Goal: Communication & Community: Share content

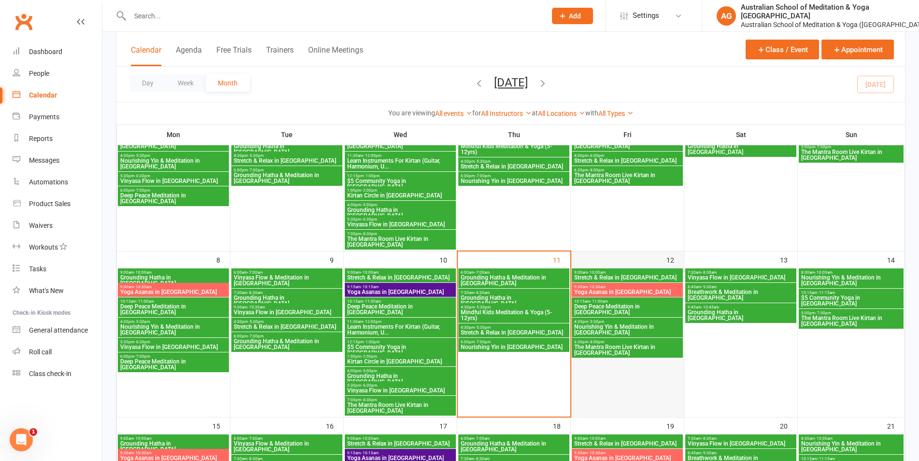
scroll to position [148, 0]
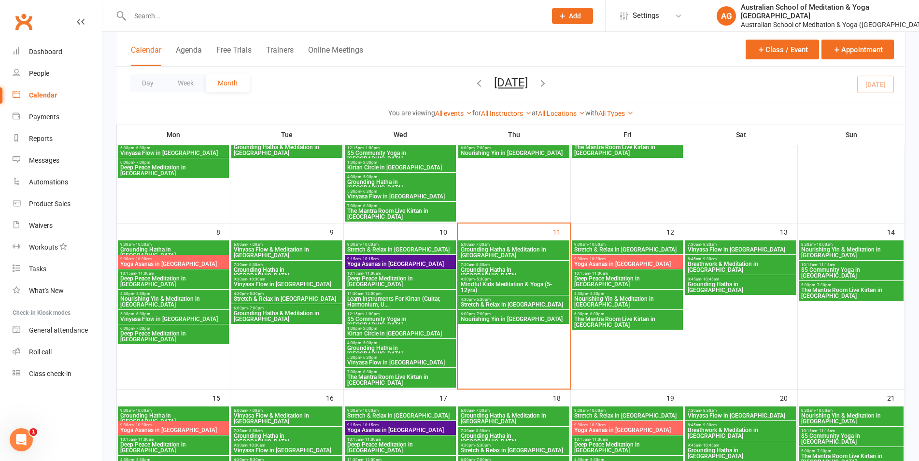
click at [606, 261] on span "Yoga Asanas in Nerang" at bounding box center [627, 264] width 107 height 6
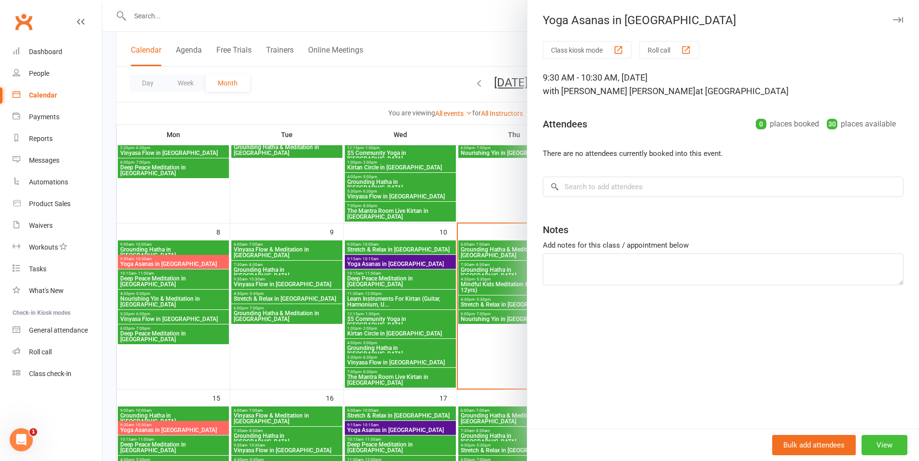
click at [885, 448] on button "View" at bounding box center [885, 445] width 46 height 20
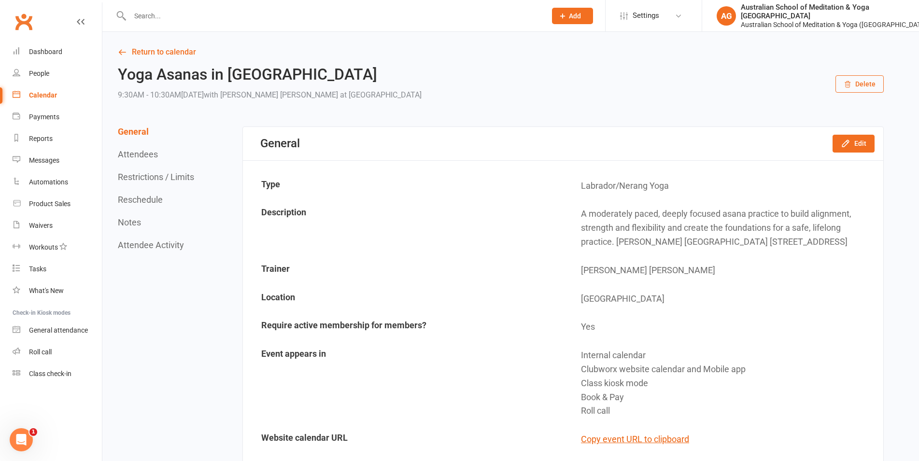
click at [843, 82] on button "Delete" at bounding box center [860, 83] width 48 height 17
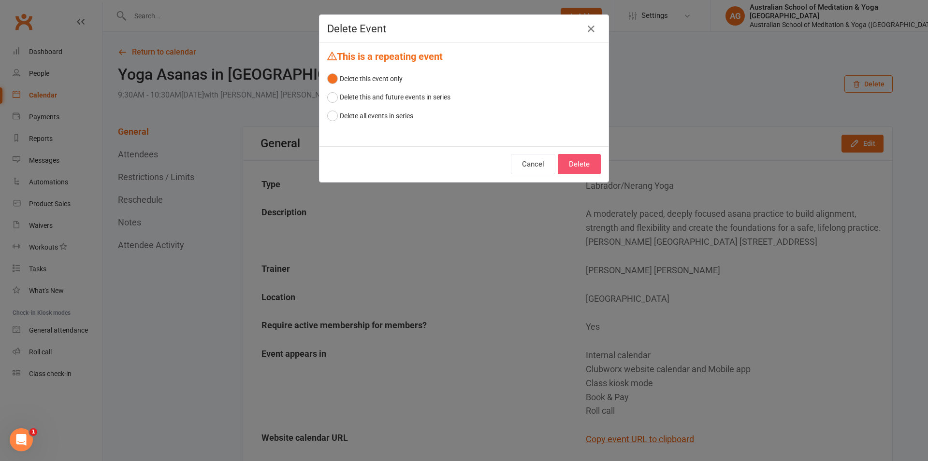
click at [573, 173] on button "Delete" at bounding box center [578, 164] width 43 height 20
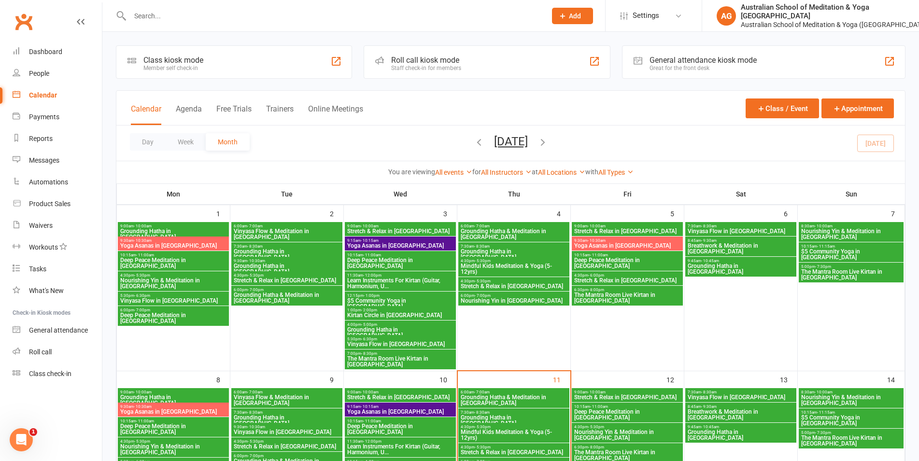
click at [596, 239] on span "- 10:30am" at bounding box center [597, 241] width 18 height 4
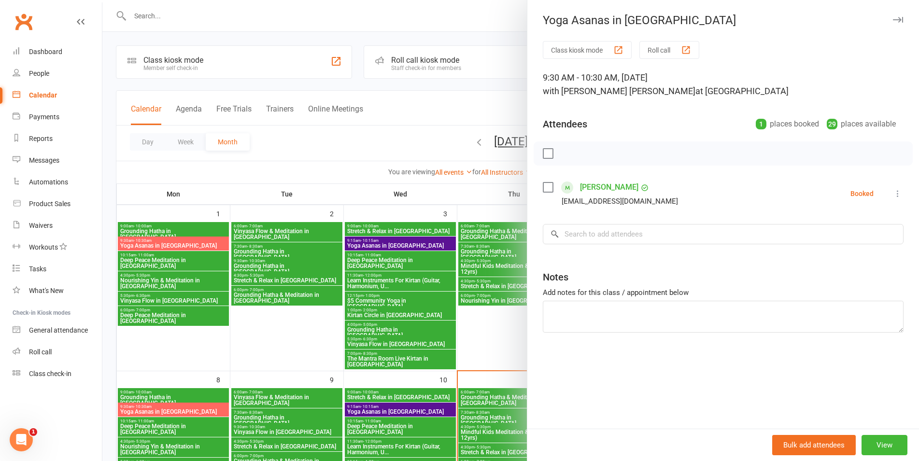
click at [487, 87] on div at bounding box center [510, 230] width 817 height 461
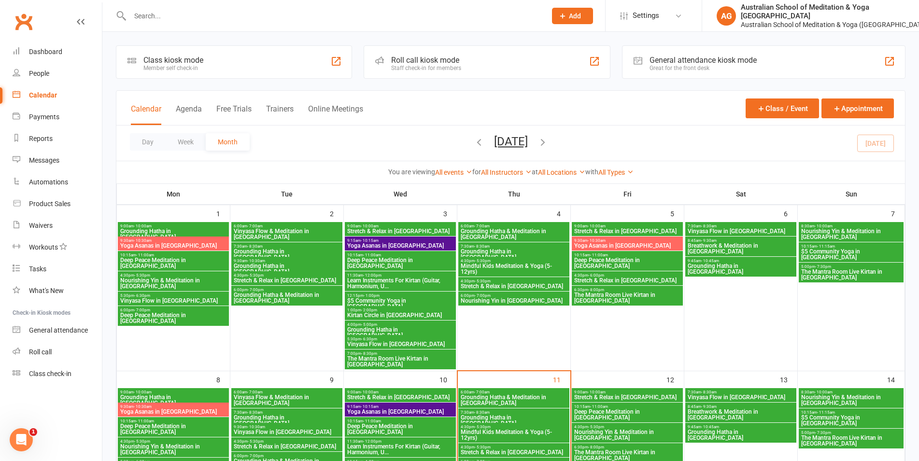
click at [173, 248] on span "Yoga Asanas in Nerang" at bounding box center [173, 246] width 107 height 6
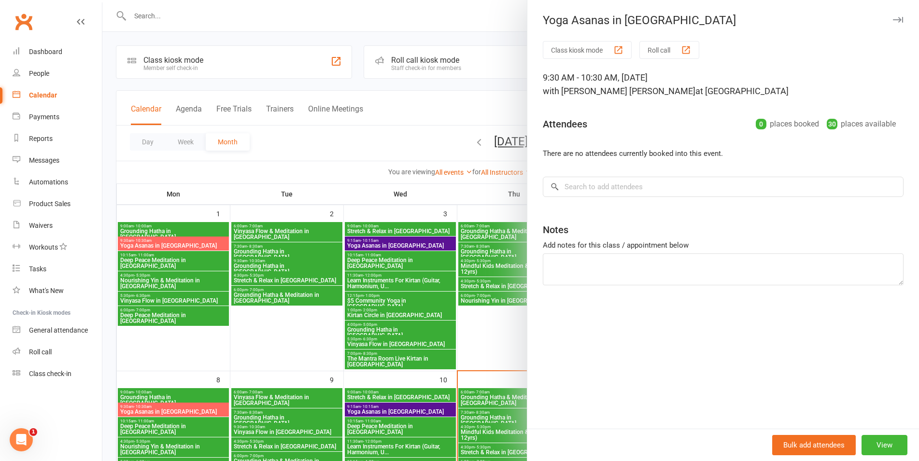
click at [293, 180] on div at bounding box center [510, 230] width 817 height 461
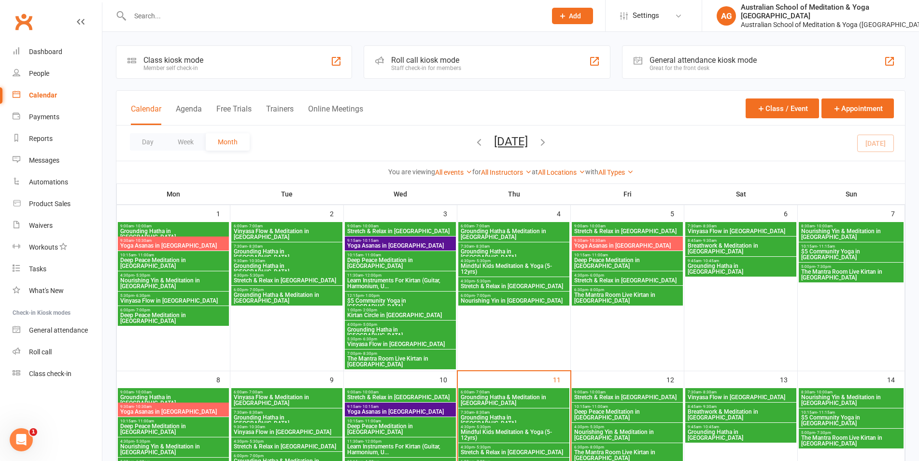
click at [193, 412] on span "Yoga Asanas in Nerang" at bounding box center [173, 412] width 107 height 6
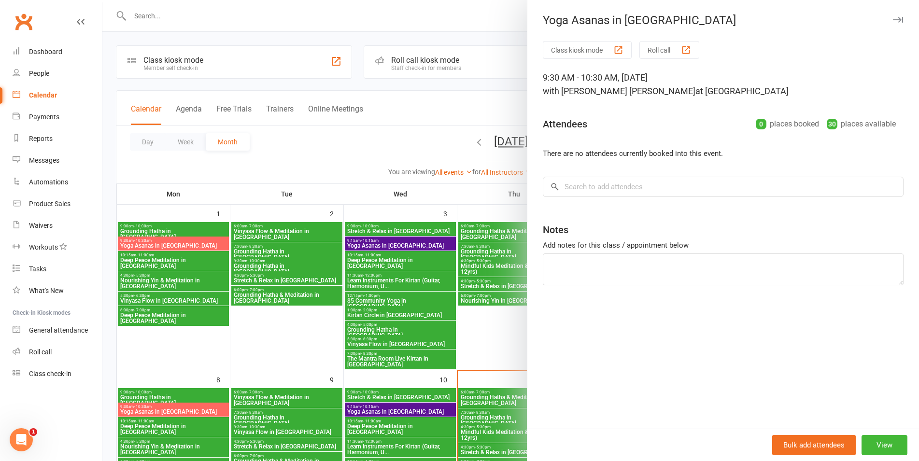
click at [455, 146] on div at bounding box center [510, 230] width 817 height 461
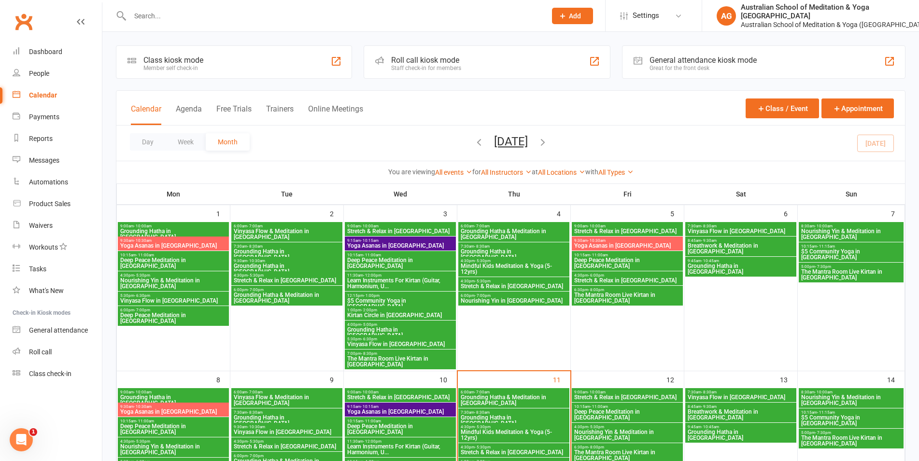
click at [474, 144] on icon "button" at bounding box center [479, 142] width 11 height 11
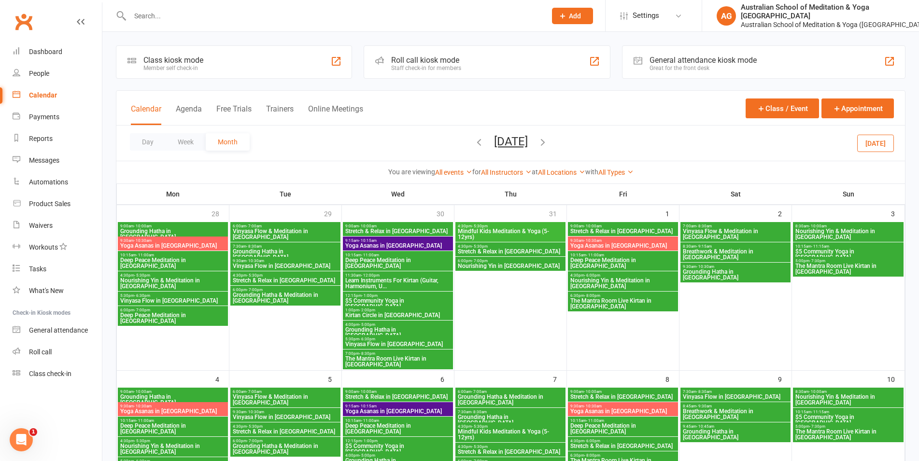
click at [175, 243] on span "Yoga Asanas in Nerang" at bounding box center [173, 246] width 106 height 6
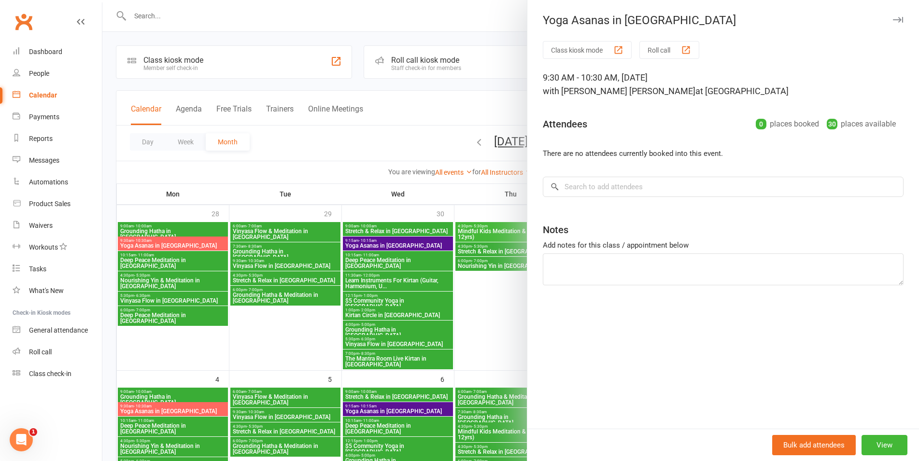
click at [510, 77] on div at bounding box center [510, 230] width 817 height 461
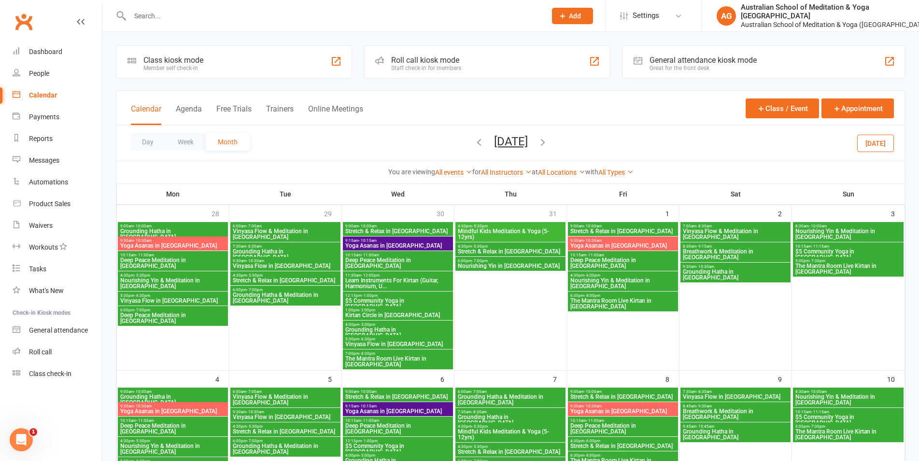
click at [585, 246] on span "Yoga Asanas in Nerang" at bounding box center [623, 246] width 106 height 6
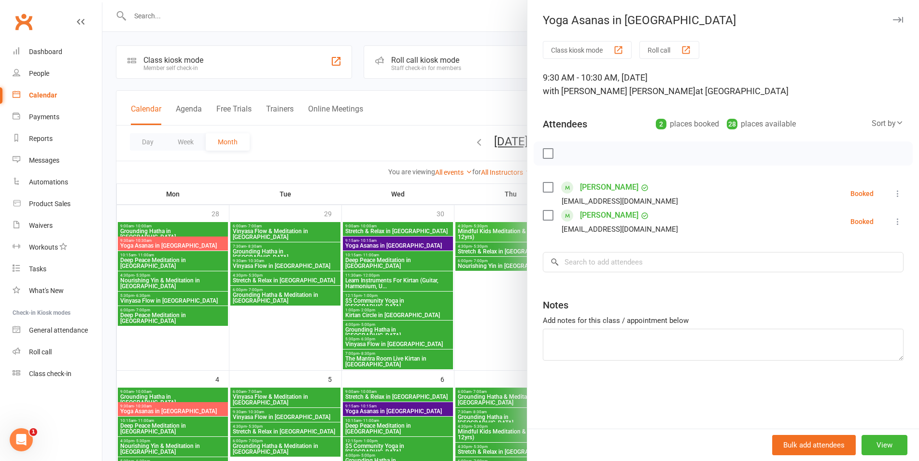
click at [471, 95] on div at bounding box center [510, 230] width 817 height 461
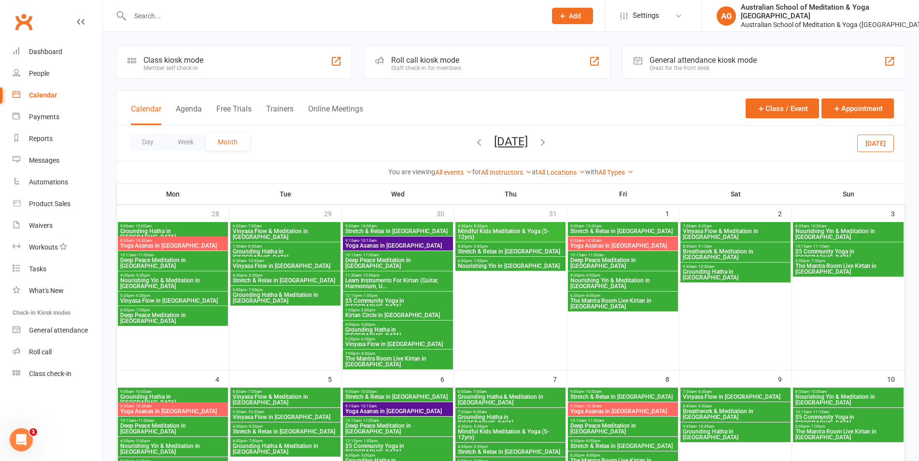
click at [609, 243] on span "Yoga Asanas in Nerang" at bounding box center [623, 246] width 106 height 6
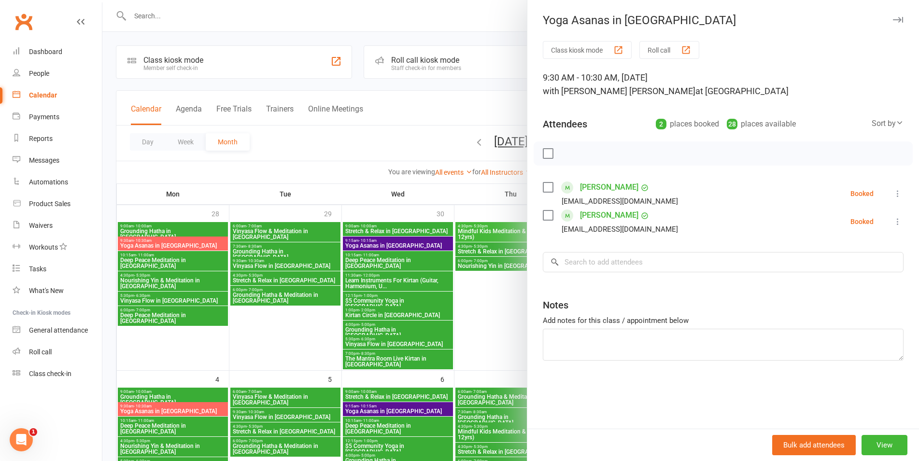
click at [439, 116] on div at bounding box center [510, 230] width 817 height 461
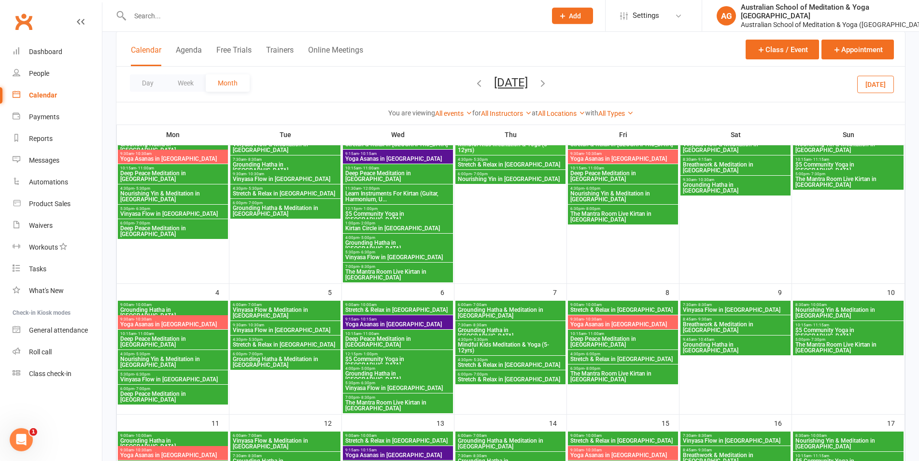
scroll to position [197, 0]
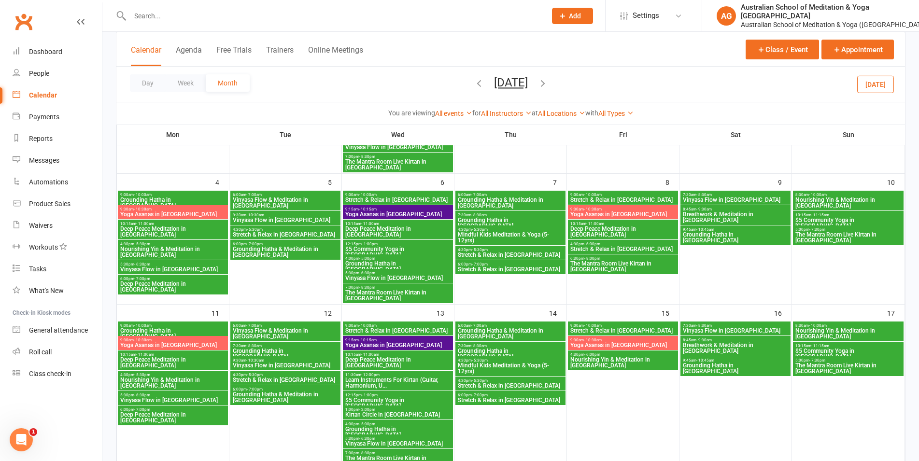
click at [193, 215] on span "Yoga Asanas in Nerang" at bounding box center [173, 215] width 106 height 6
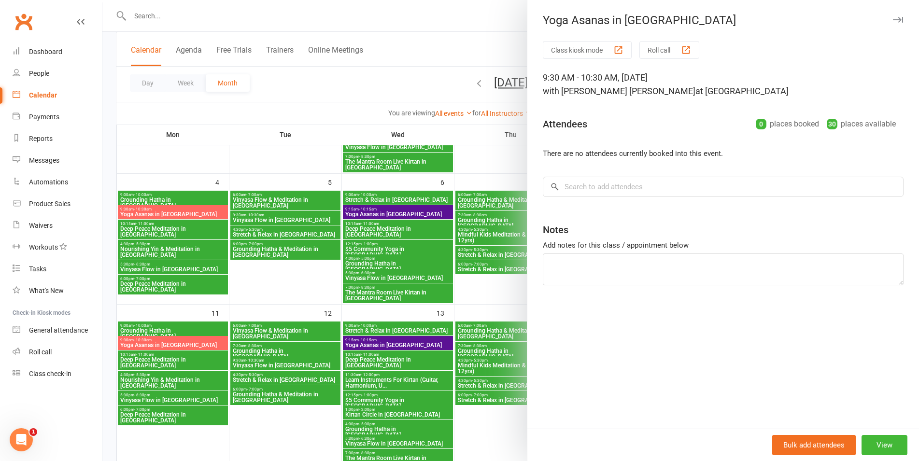
click at [479, 75] on div at bounding box center [510, 230] width 817 height 461
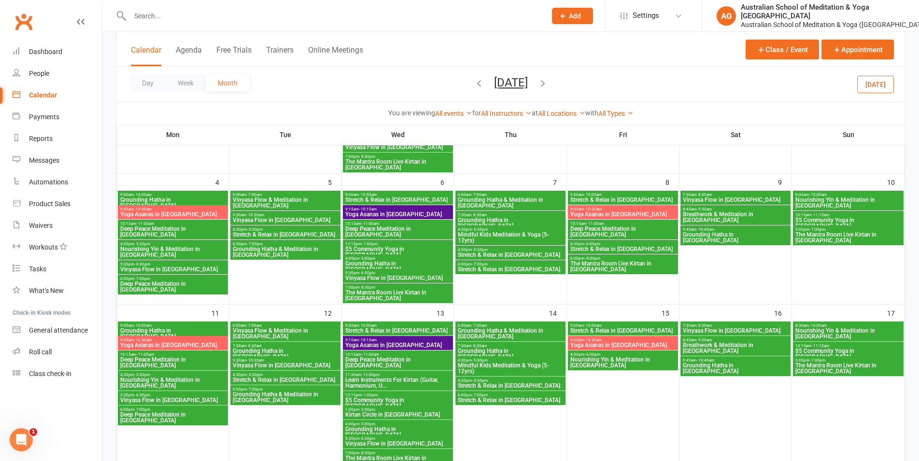
click at [593, 217] on span "Yoga Asanas in Nerang" at bounding box center [623, 215] width 106 height 6
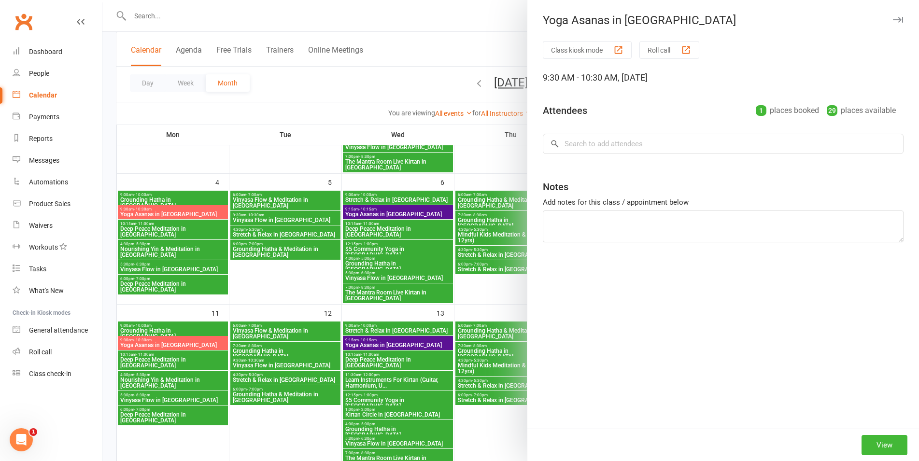
click at [464, 139] on div at bounding box center [510, 230] width 817 height 461
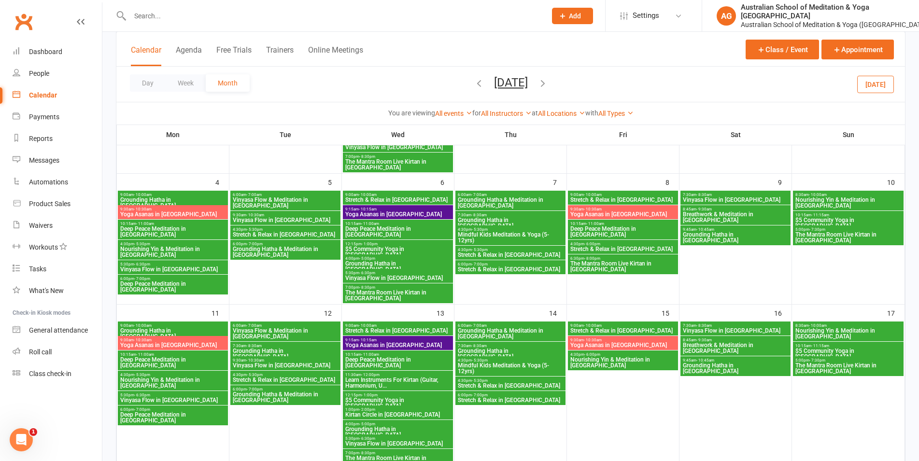
click at [174, 343] on span "Yoga Asanas in Nerang" at bounding box center [173, 346] width 106 height 6
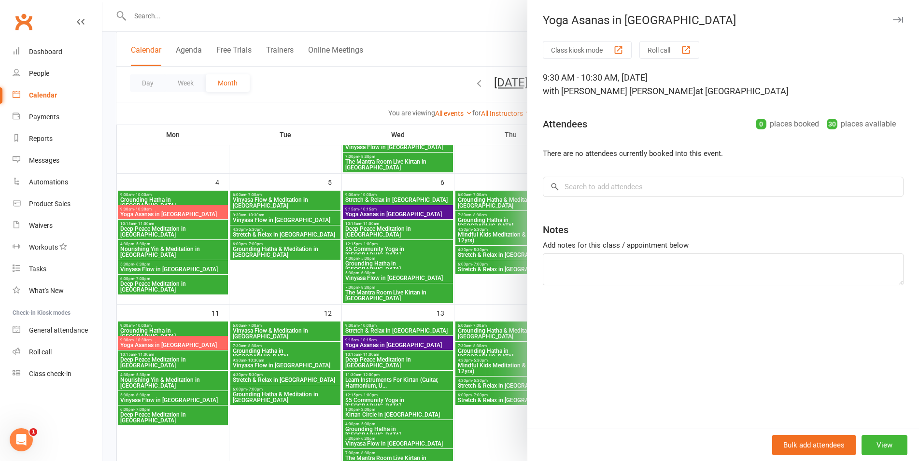
click at [459, 164] on div at bounding box center [510, 230] width 817 height 461
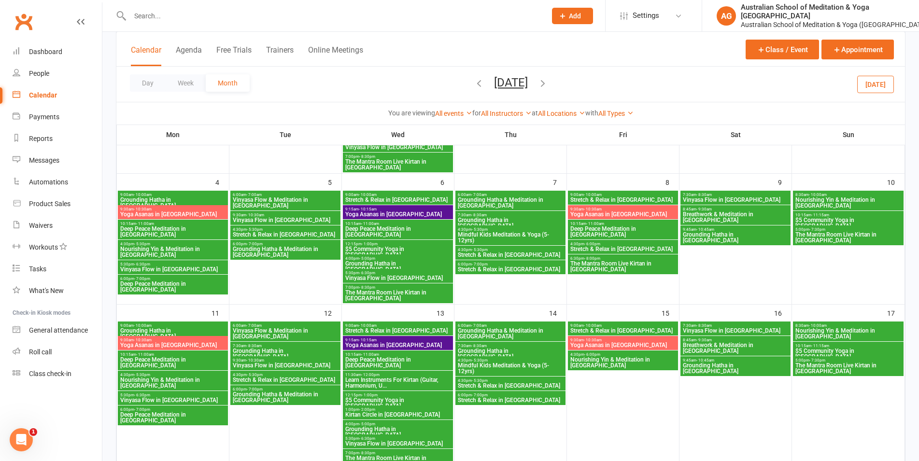
click at [603, 345] on span "Yoga Asanas in Nerang" at bounding box center [623, 346] width 106 height 6
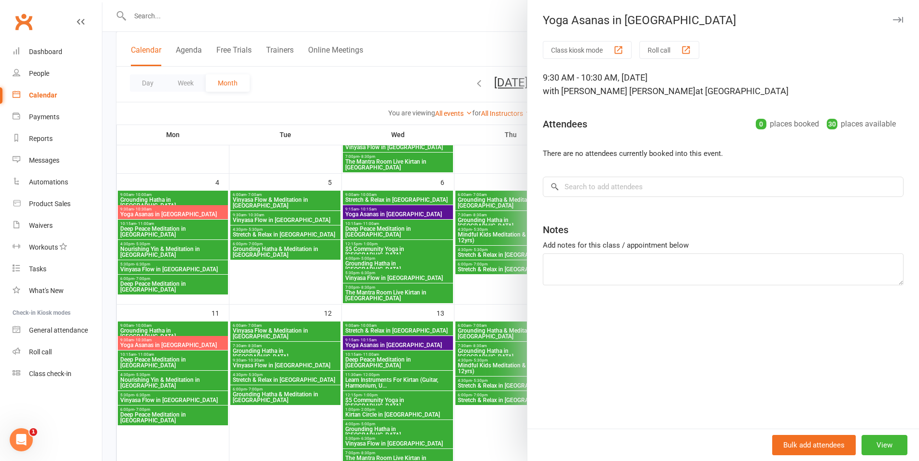
click at [448, 128] on div at bounding box center [510, 230] width 817 height 461
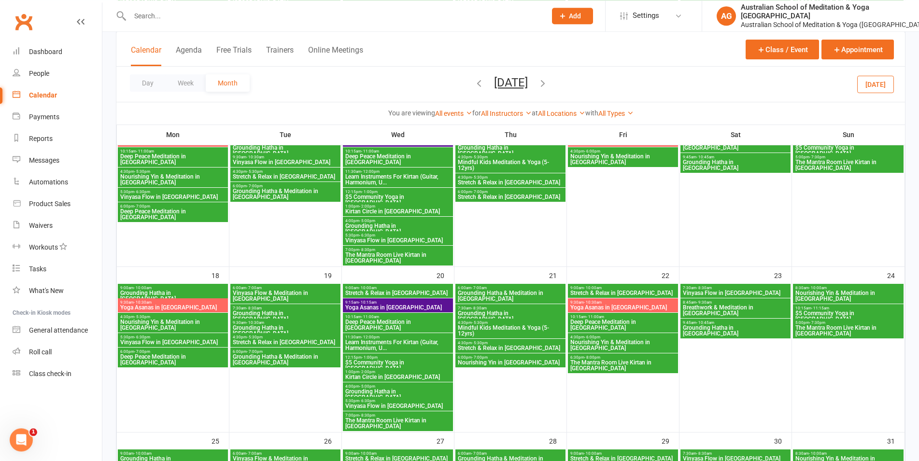
scroll to position [443, 0]
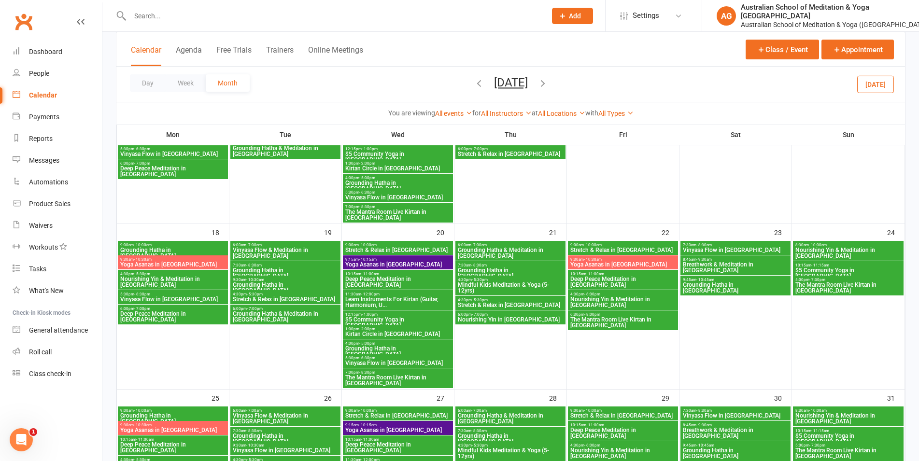
click at [179, 265] on span "Yoga Asanas in Nerang" at bounding box center [173, 265] width 106 height 6
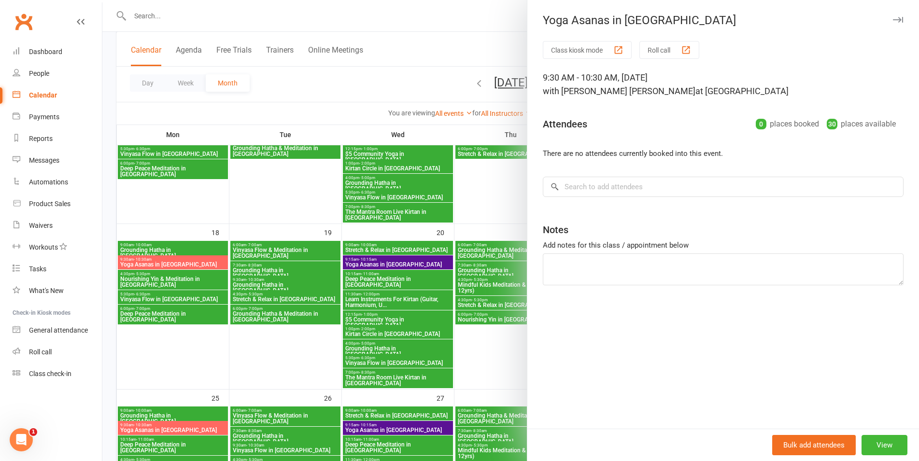
click at [450, 163] on div at bounding box center [510, 230] width 817 height 461
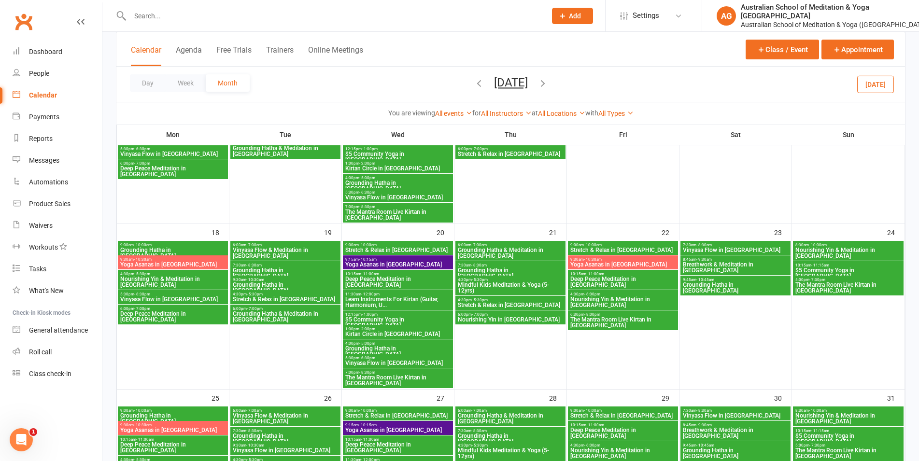
click at [590, 265] on span "Yoga Asanas in Nerang" at bounding box center [623, 265] width 106 height 6
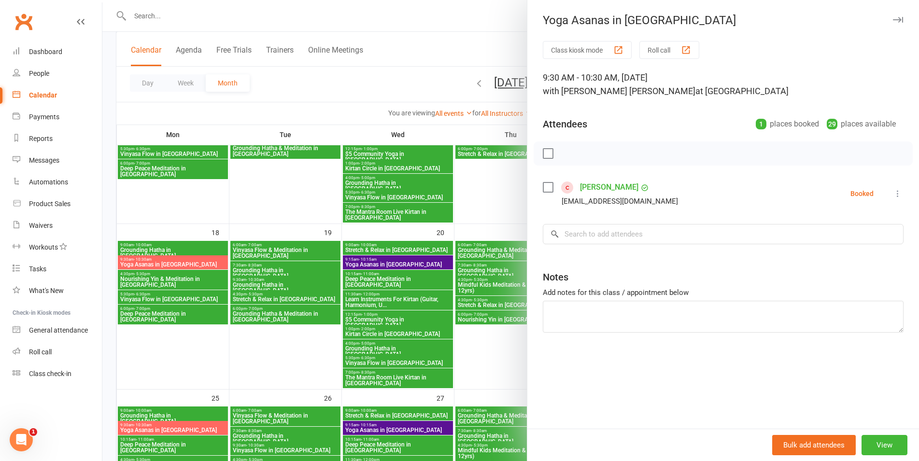
click at [430, 159] on div at bounding box center [510, 230] width 817 height 461
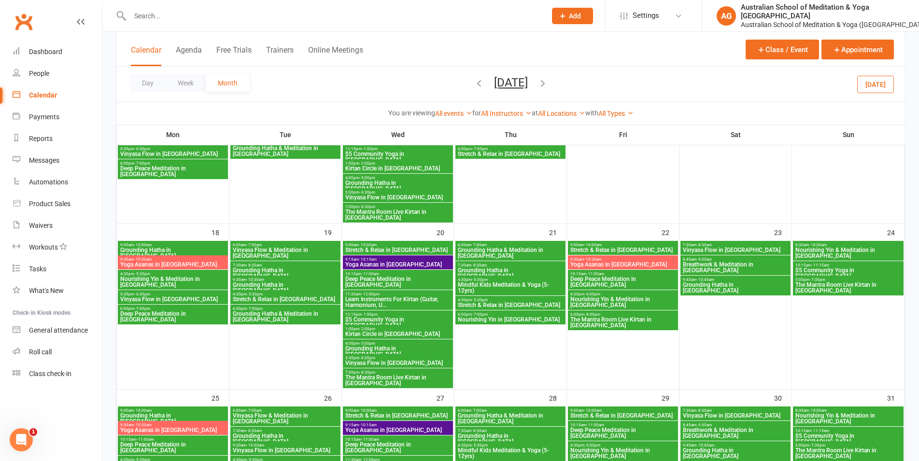
click at [604, 265] on span "Yoga Asanas in Nerang" at bounding box center [623, 265] width 106 height 6
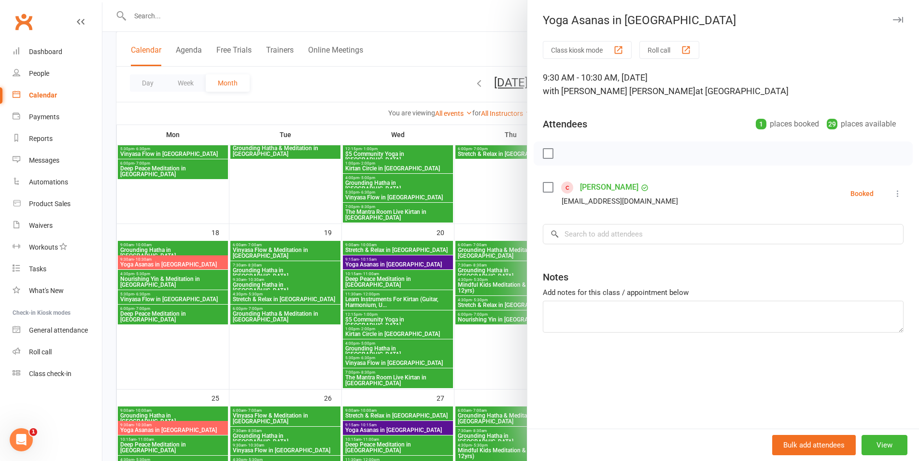
click at [443, 97] on div at bounding box center [510, 230] width 817 height 461
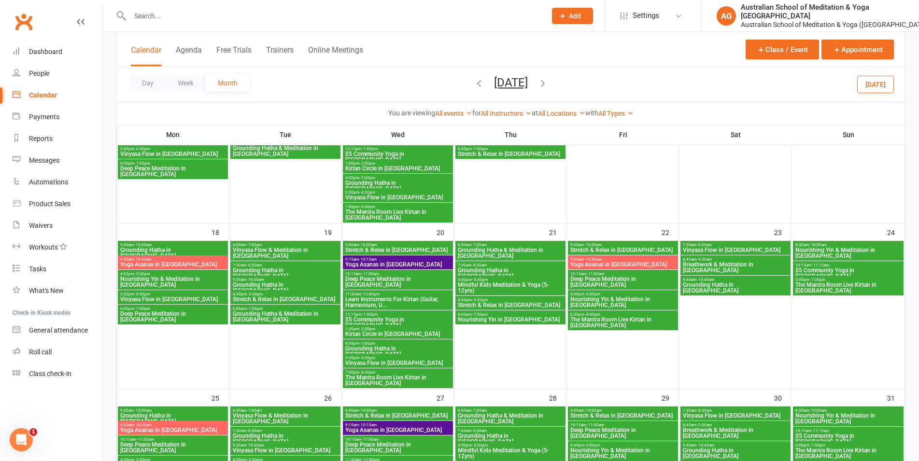
scroll to position [641, 0]
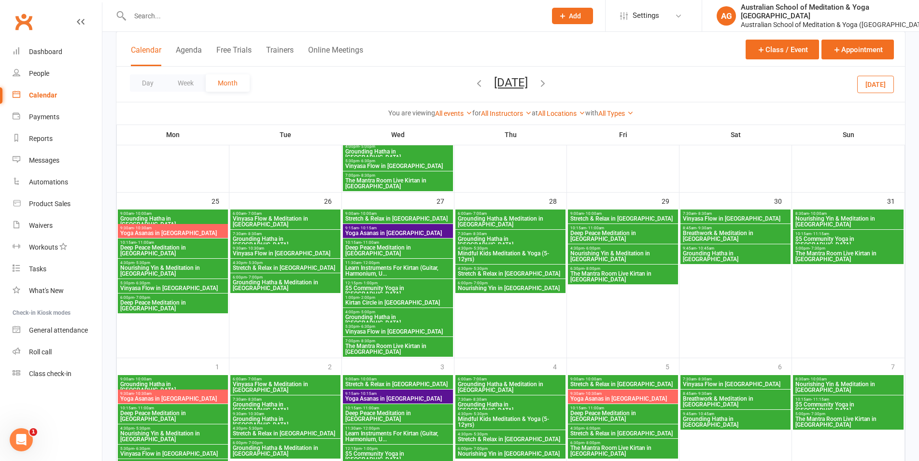
click at [163, 234] on span "Yoga Asanas in Nerang" at bounding box center [173, 233] width 106 height 6
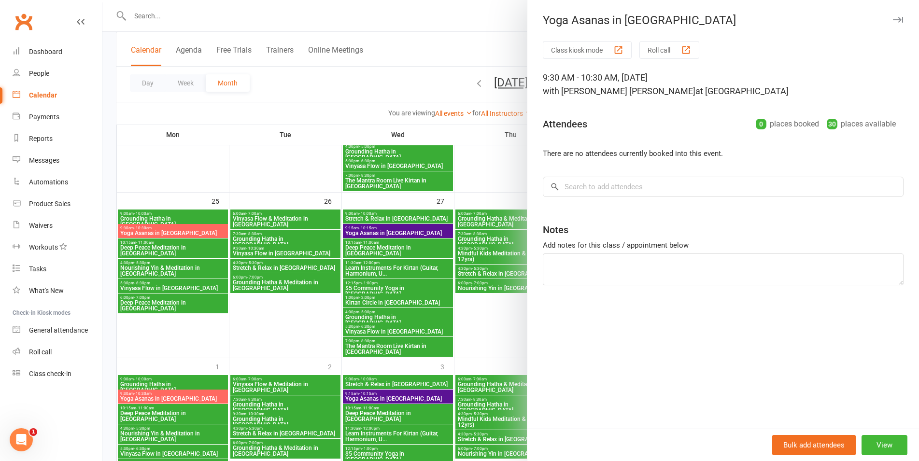
click at [443, 135] on div at bounding box center [510, 230] width 817 height 461
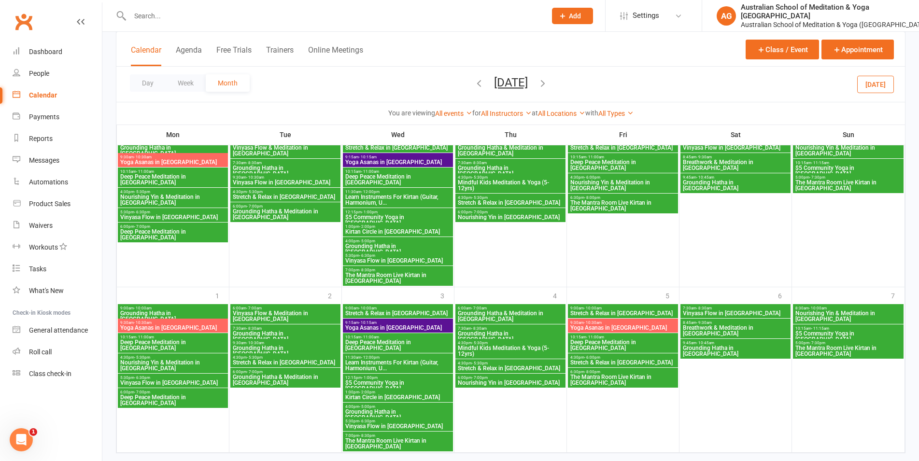
scroll to position [731, 0]
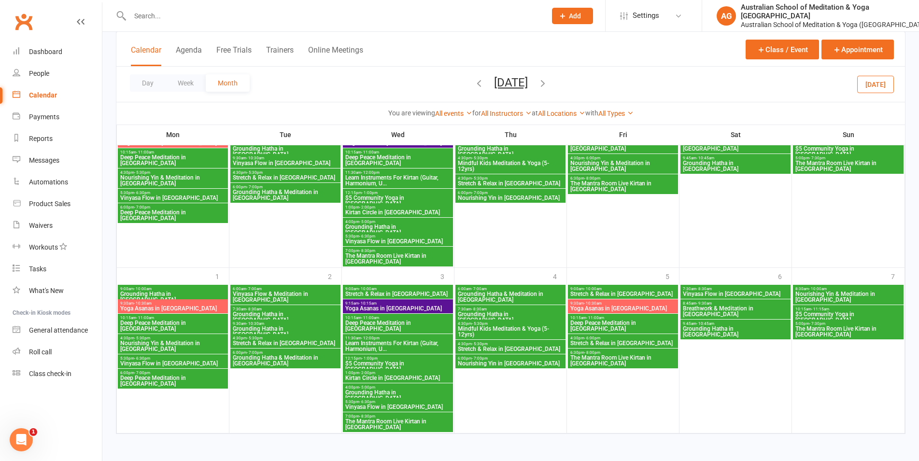
click at [155, 310] on span "Yoga Asanas in Nerang" at bounding box center [173, 309] width 106 height 6
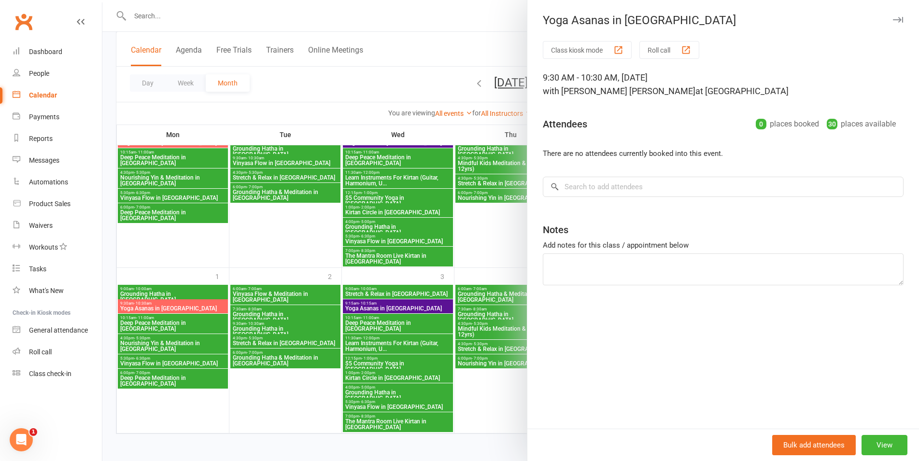
click at [486, 146] on div at bounding box center [510, 230] width 817 height 461
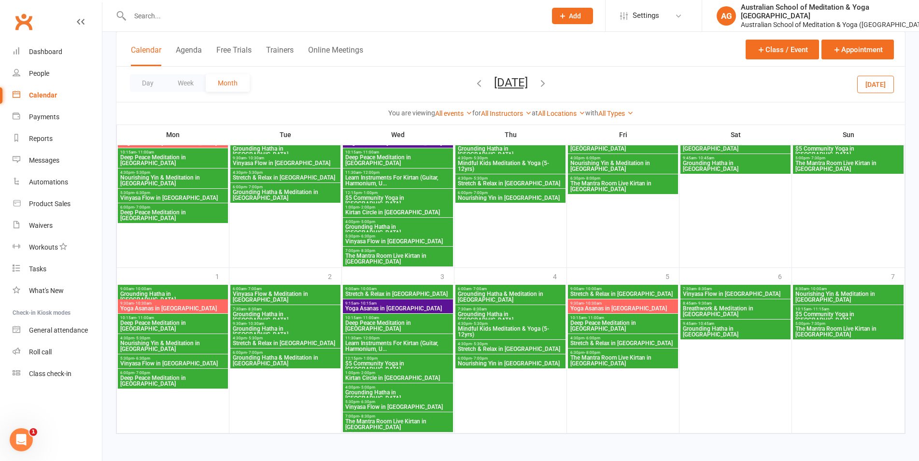
click at [586, 313] on div "9:30am - 10:30am Yoga Asanas in Nerang" at bounding box center [623, 307] width 110 height 14
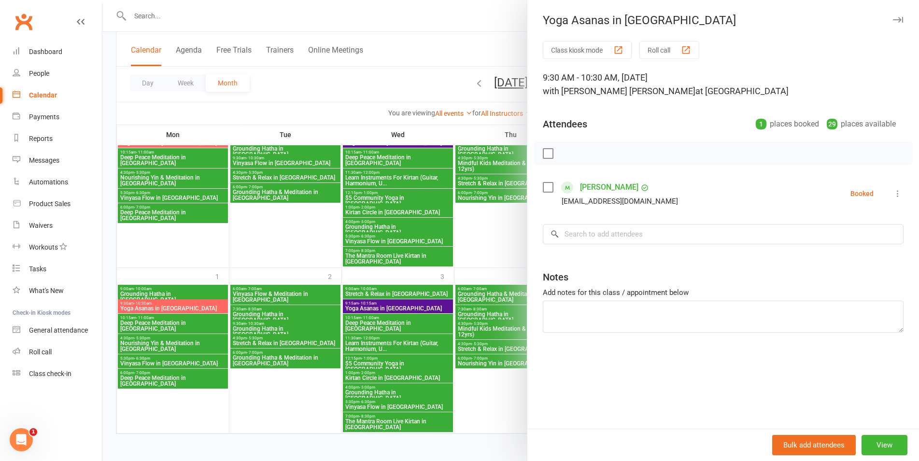
click at [461, 197] on div at bounding box center [510, 230] width 817 height 461
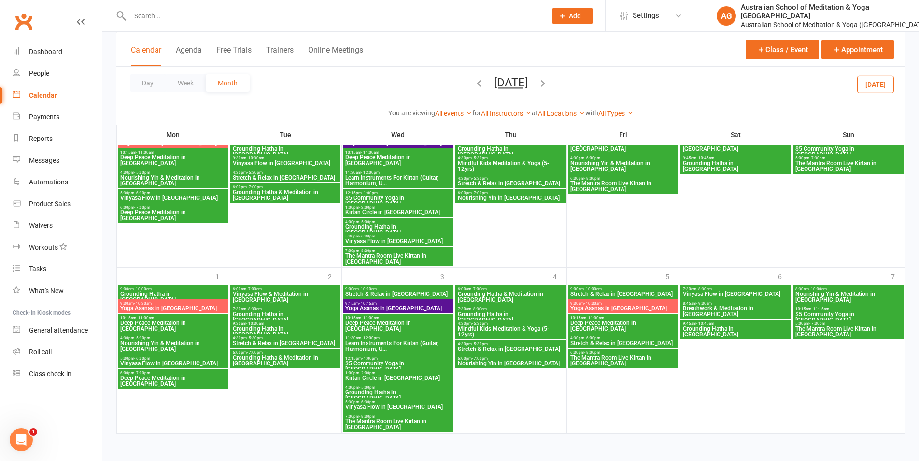
click at [548, 84] on icon "button" at bounding box center [543, 83] width 11 height 11
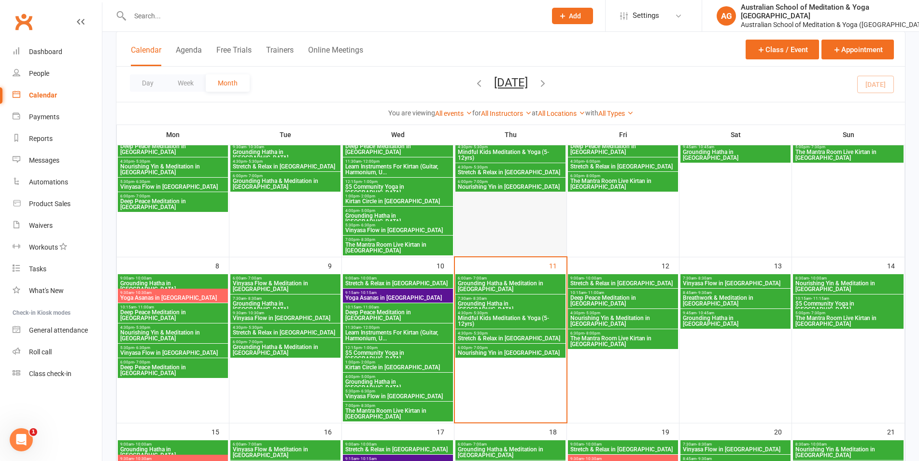
scroll to position [0, 0]
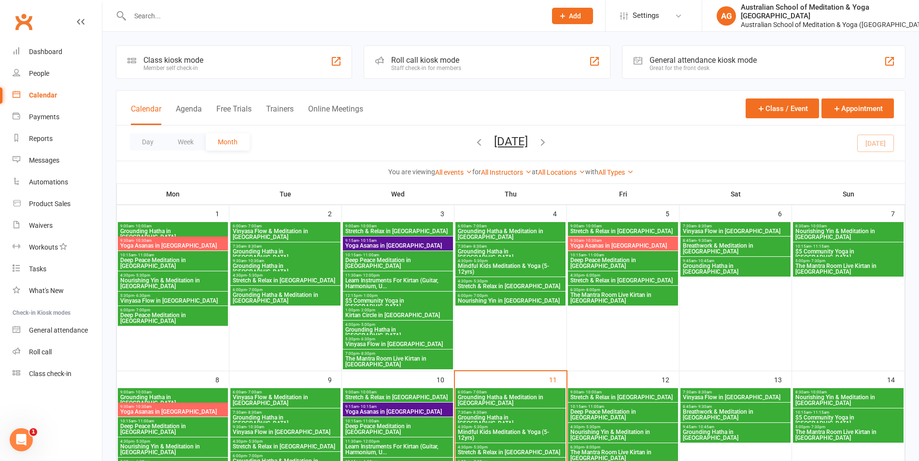
click at [172, 410] on span "Yoga Asanas in Nerang" at bounding box center [173, 412] width 106 height 6
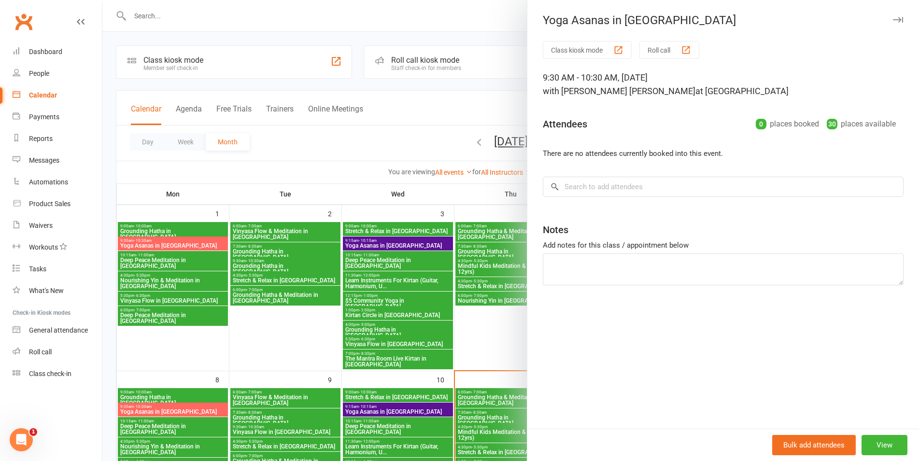
click at [465, 93] on div at bounding box center [510, 230] width 817 height 461
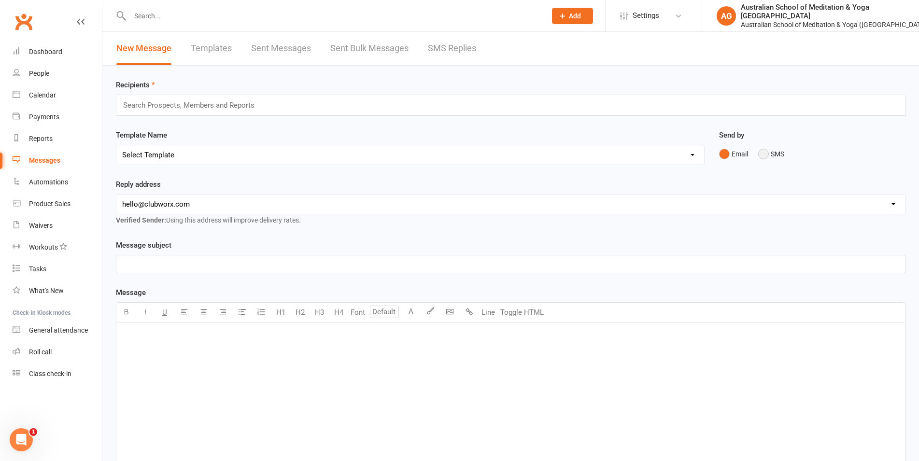
click at [760, 156] on button "SMS" at bounding box center [771, 154] width 26 height 18
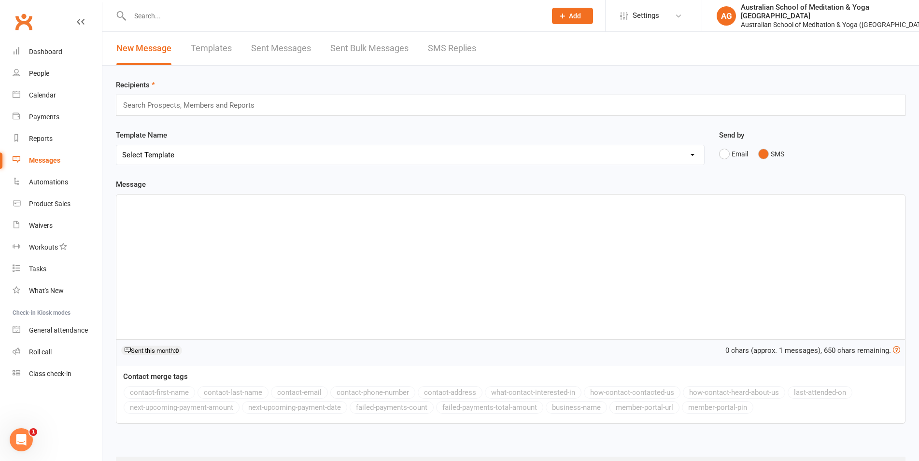
click at [167, 218] on div "﻿" at bounding box center [510, 267] width 789 height 145
paste div
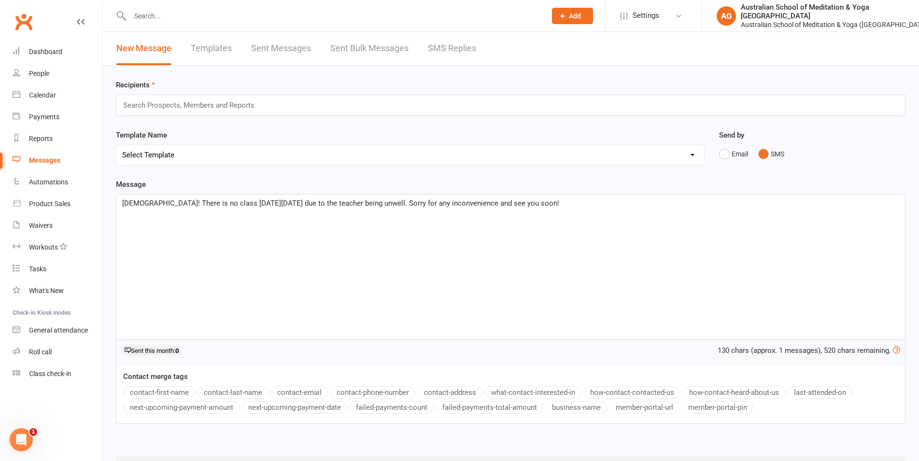
click at [152, 202] on span "[DEMOGRAPHIC_DATA]! There is no class [DATE][DATE] due to the teacher being unw…" at bounding box center [340, 203] width 437 height 9
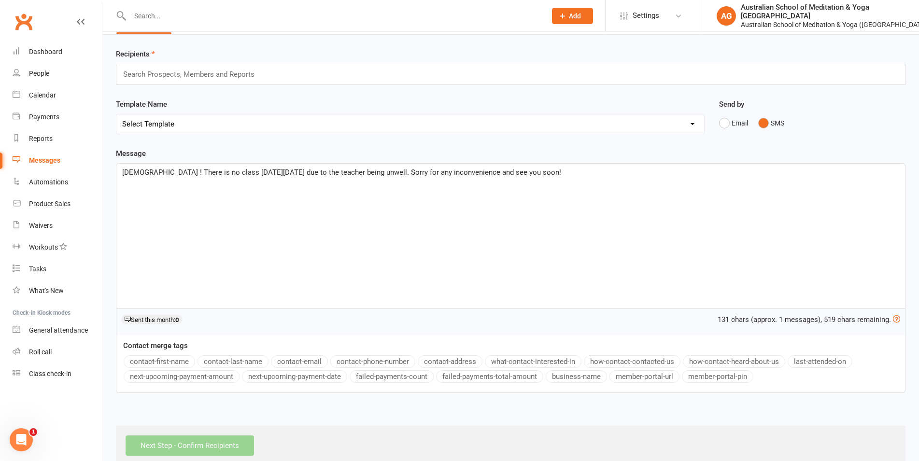
scroll to position [49, 0]
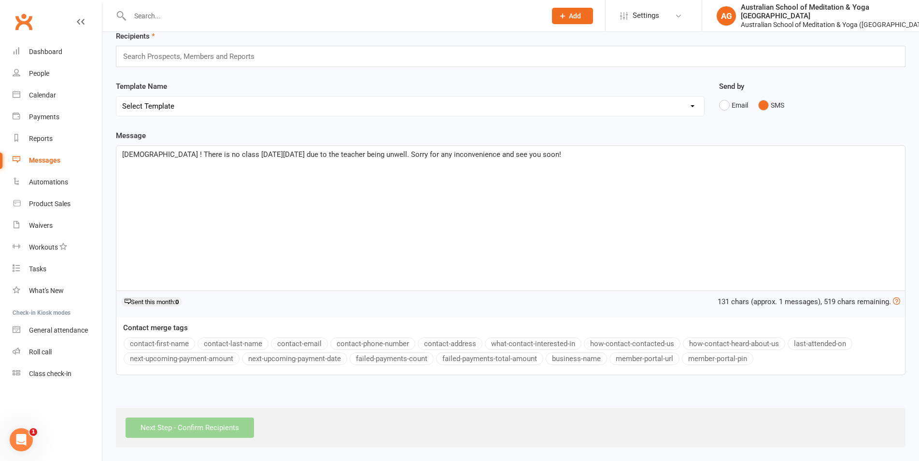
click at [171, 344] on button "contact-first-name" at bounding box center [159, 344] width 71 height 13
drag, startPoint x: 295, startPoint y: 155, endPoint x: 288, endPoint y: 154, distance: 6.8
click at [288, 154] on span "! There is no class [DATE][DATE] due to the teacher being unwell. Sorry for any…" at bounding box center [451, 154] width 361 height 9
click at [283, 156] on span "! There is no class [DATE] [DATE] due to the teacher being unwell. Sorry for an…" at bounding box center [452, 154] width 363 height 9
click at [271, 156] on span "! There is no class [DATE] [DATE] due to the teacher being unwell. Sorry for an…" at bounding box center [452, 154] width 363 height 9
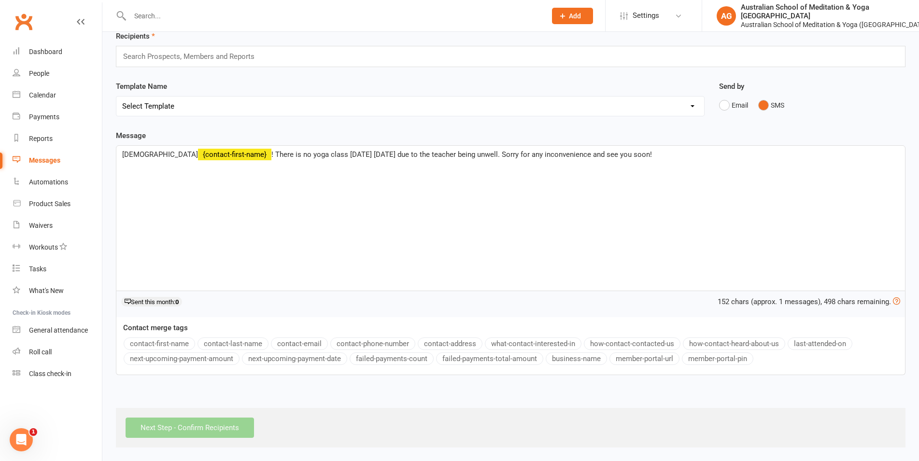
click at [687, 152] on p "[PERSON_NAME] ﻿ {contact-first-name} ! There is no yoga class [DATE] [DATE] due…" at bounding box center [510, 155] width 777 height 12
click at [183, 62] on input "text" at bounding box center [193, 56] width 142 height 13
click at [189, 61] on input "text" at bounding box center [193, 56] width 142 height 13
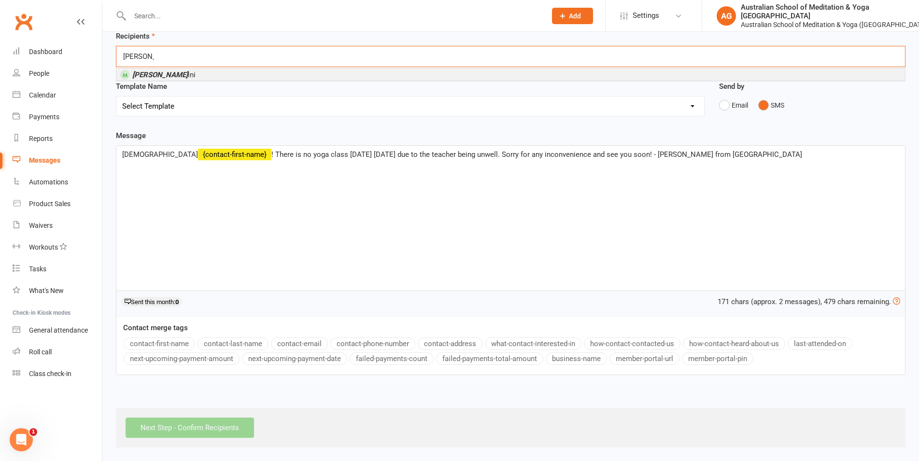
type input "[PERSON_NAME]"
click at [172, 76] on li "[PERSON_NAME] ini" at bounding box center [510, 75] width 789 height 12
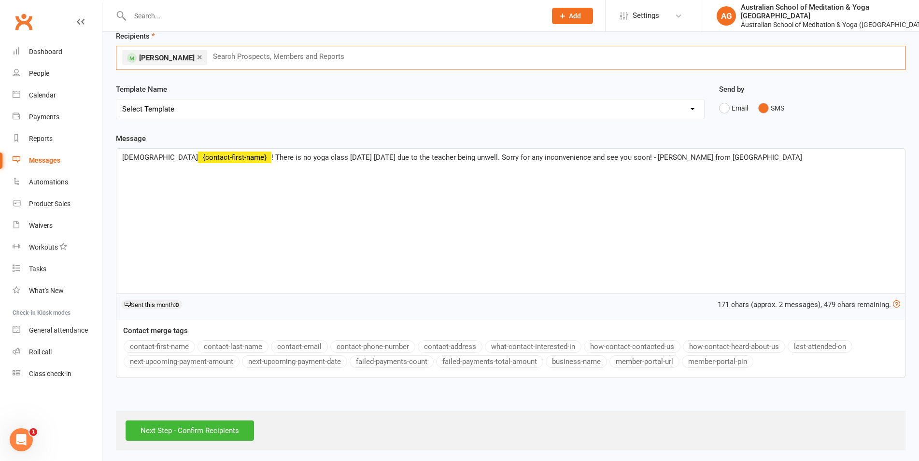
click at [255, 50] on input "text" at bounding box center [283, 56] width 142 height 13
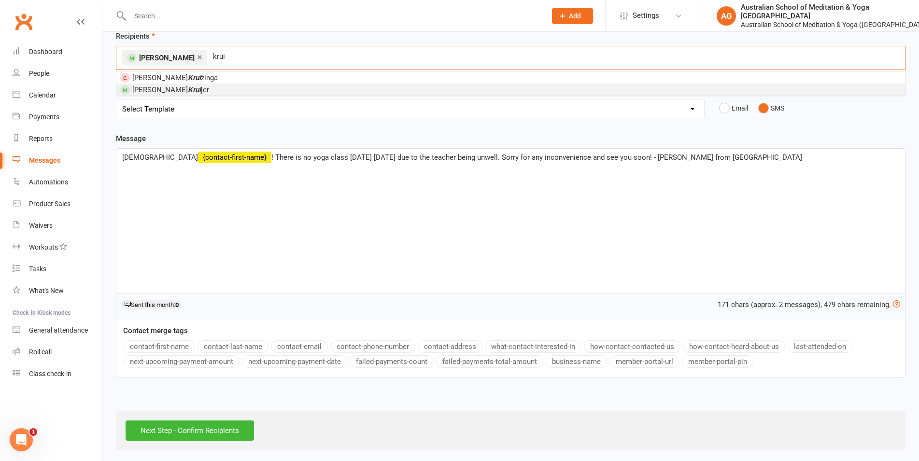
type input "krui"
click at [183, 92] on span "[PERSON_NAME] jer" at bounding box center [170, 90] width 77 height 9
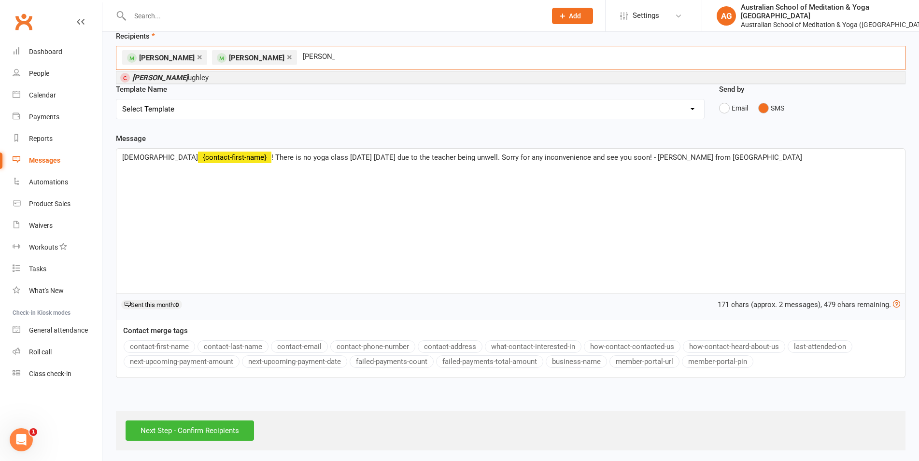
type input "[PERSON_NAME] ca"
click at [176, 77] on span "[PERSON_NAME] ughley" at bounding box center [170, 77] width 76 height 9
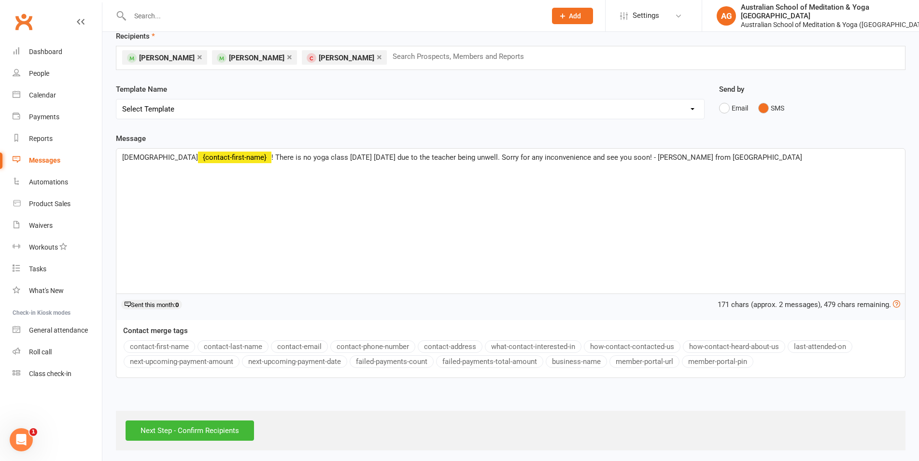
click at [306, 129] on div "Template Name Select Template [Email] Class Cancellation (Email) [SMS] Class Ca…" at bounding box center [410, 108] width 603 height 49
click at [304, 157] on span "! There is no yoga class [DATE] [DATE] due to the teacher being unwell. Sorry f…" at bounding box center [536, 157] width 531 height 9
click at [396, 178] on div "[PERSON_NAME] ﻿ {contact-first-name} ! There is no yoga class in [GEOGRAPHIC_DA…" at bounding box center [510, 221] width 789 height 145
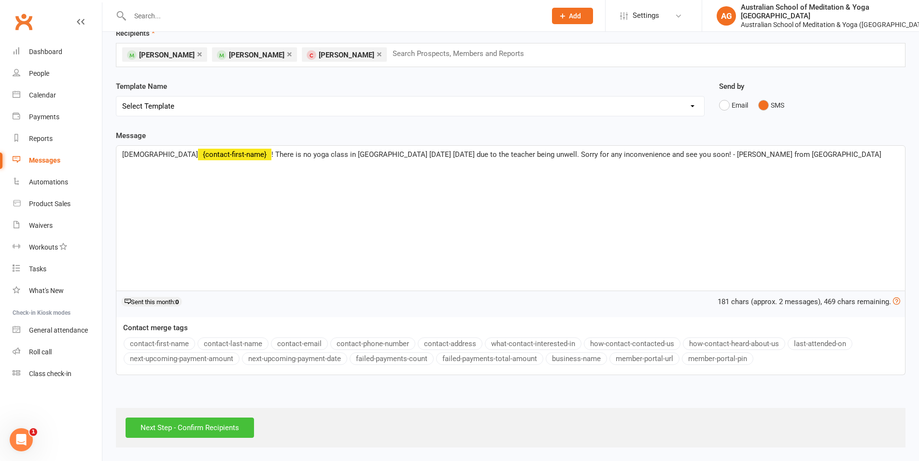
click at [214, 430] on input "Next Step - Confirm Recipients" at bounding box center [190, 428] width 129 height 20
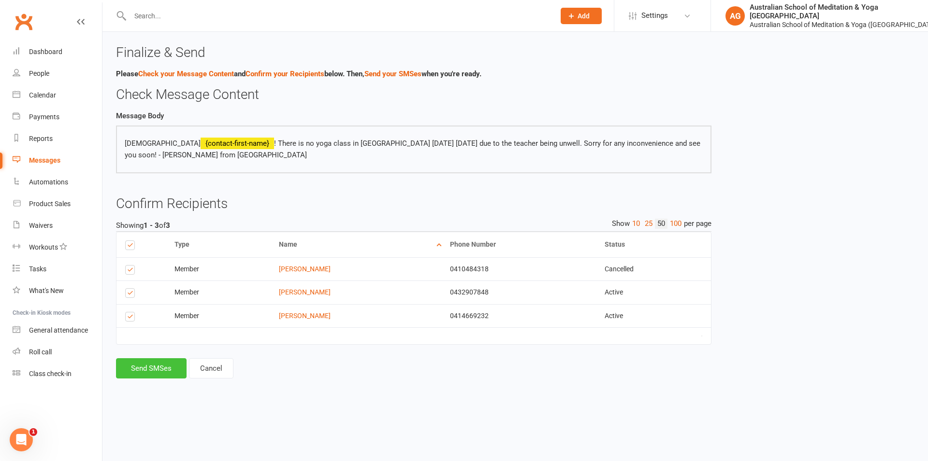
click at [141, 373] on button "Send SMSes" at bounding box center [151, 368] width 71 height 20
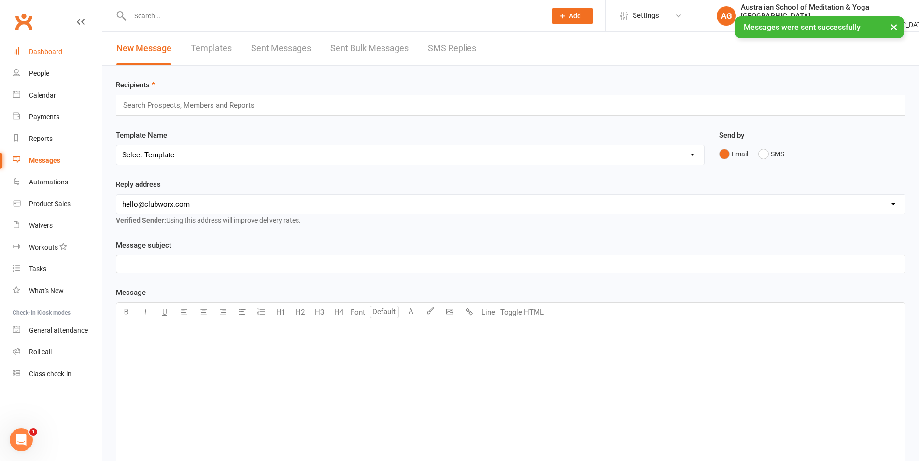
click at [55, 56] on link "Dashboard" at bounding box center [57, 52] width 89 height 22
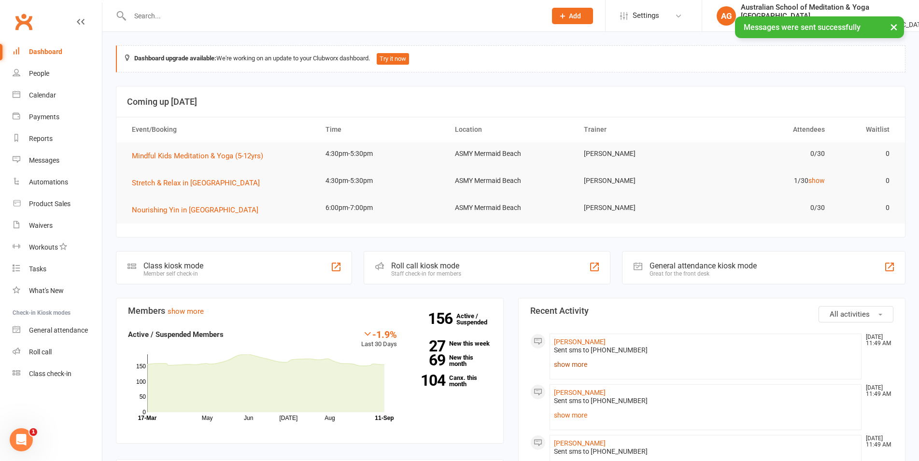
click at [575, 368] on link "show more" at bounding box center [706, 365] width 304 height 14
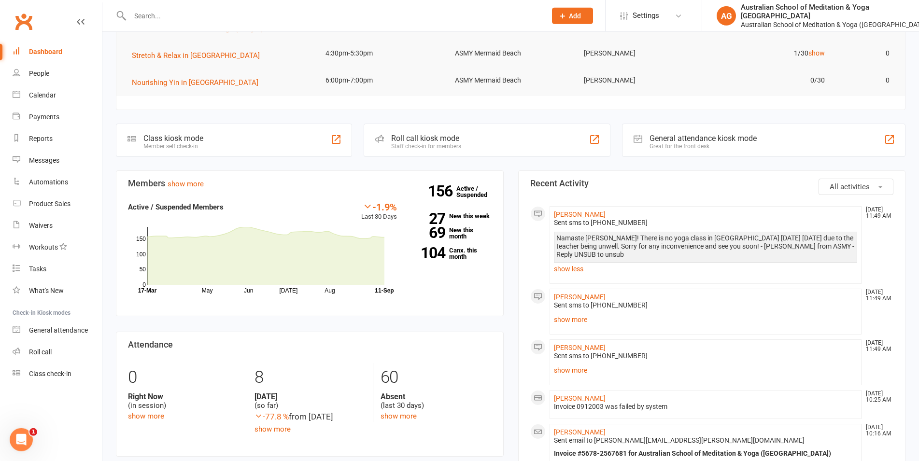
scroll to position [148, 0]
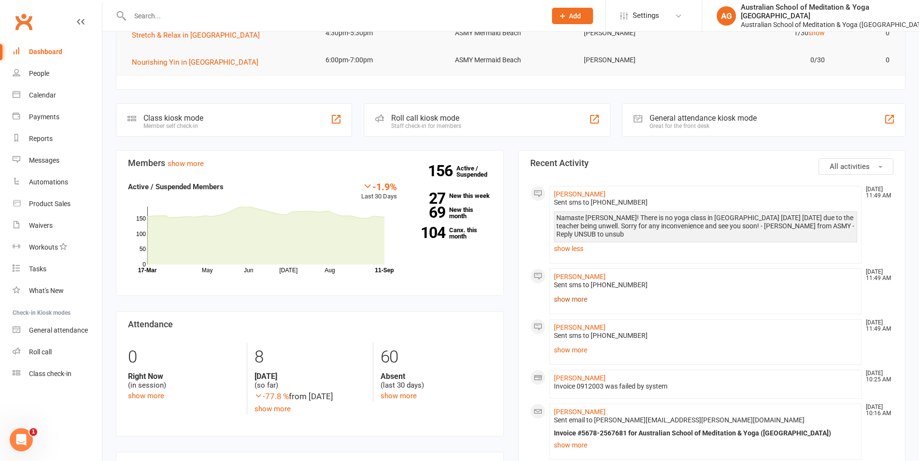
click at [574, 303] on link "show more" at bounding box center [706, 300] width 304 height 14
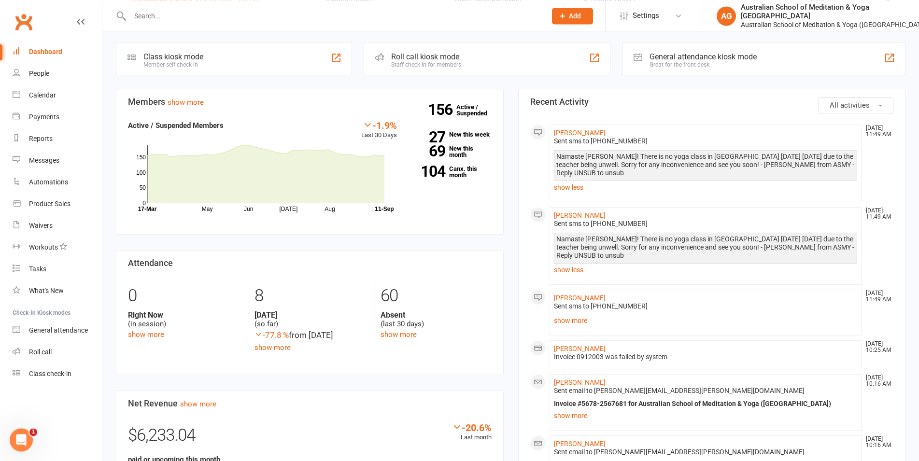
scroll to position [246, 0]
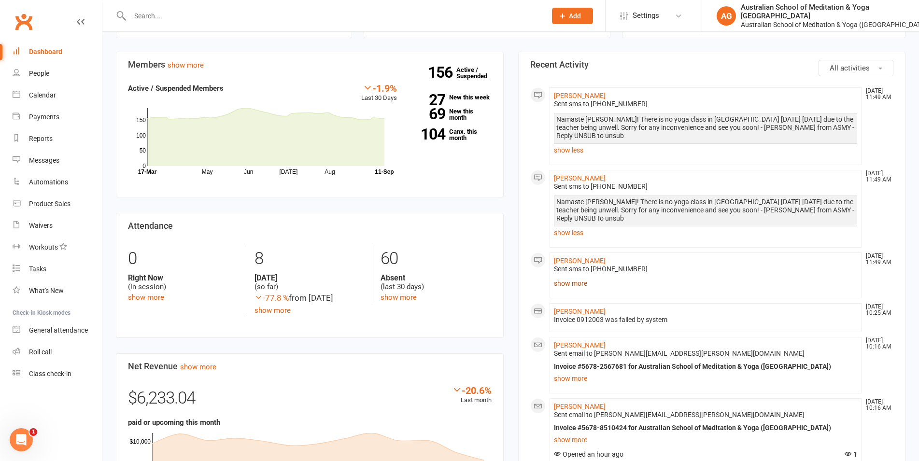
click at [581, 284] on link "show more" at bounding box center [706, 284] width 304 height 14
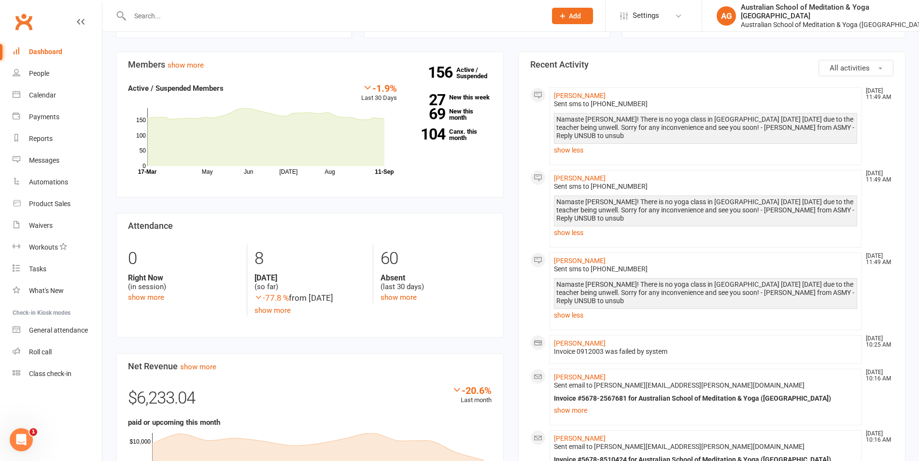
scroll to position [0, 0]
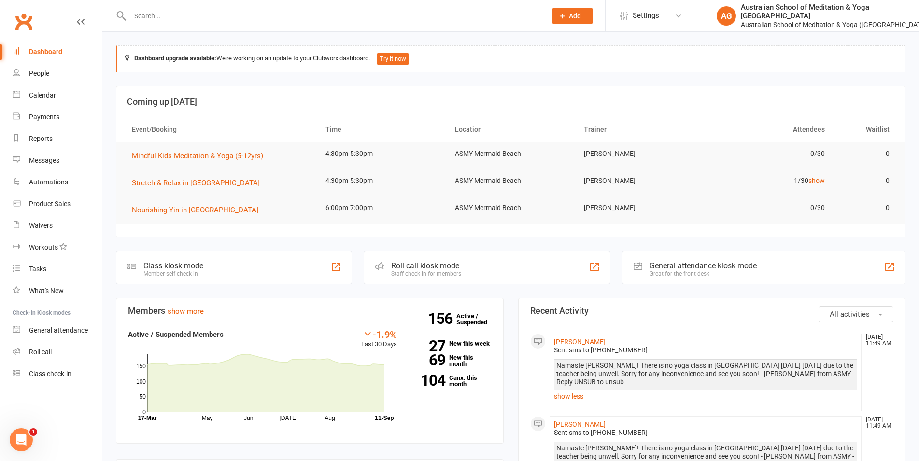
click at [59, 48] on div "Dashboard" at bounding box center [45, 52] width 33 height 8
